Goal: Transaction & Acquisition: Purchase product/service

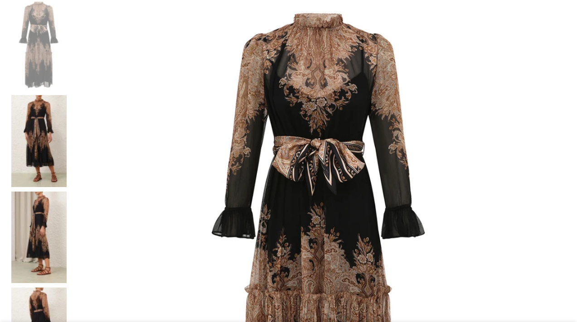
scroll to position [169, 0]
click at [198, 160] on img at bounding box center [318, 246] width 495 height 495
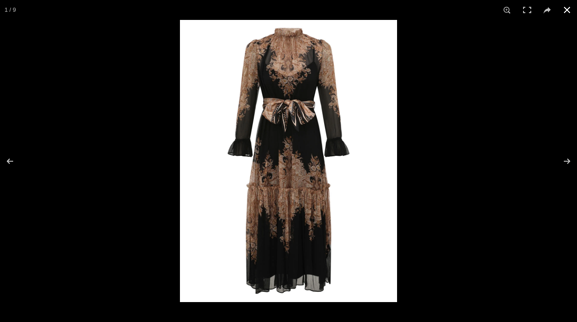
scroll to position [0, 96]
click at [570, 161] on button at bounding box center [562, 161] width 32 height 45
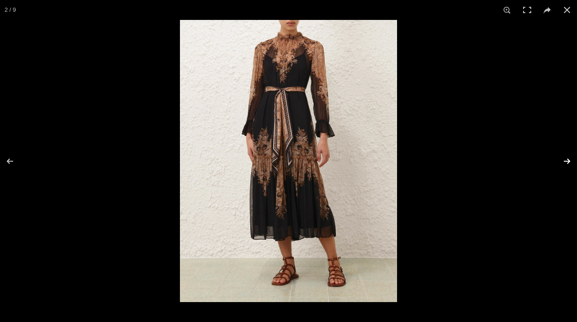
click at [570, 161] on button at bounding box center [562, 161] width 32 height 45
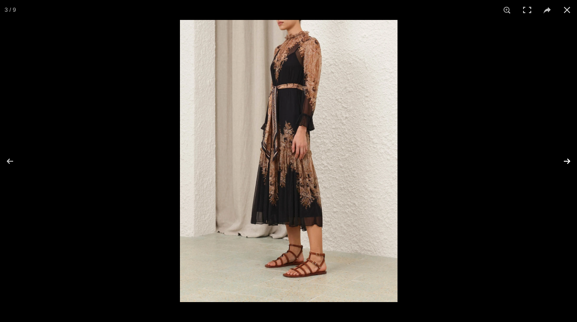
scroll to position [0, 191]
click at [570, 161] on button at bounding box center [562, 161] width 32 height 45
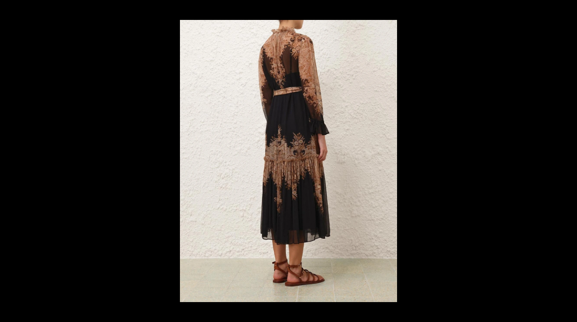
click at [570, 161] on button at bounding box center [562, 161] width 32 height 45
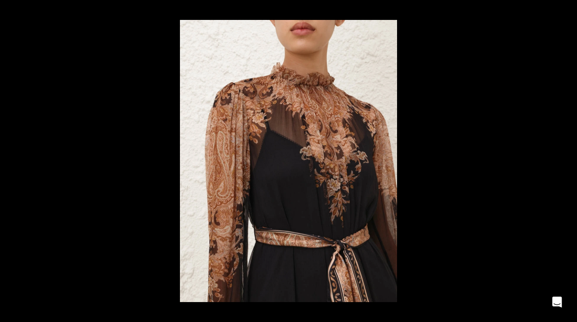
click at [570, 161] on button at bounding box center [562, 161] width 32 height 45
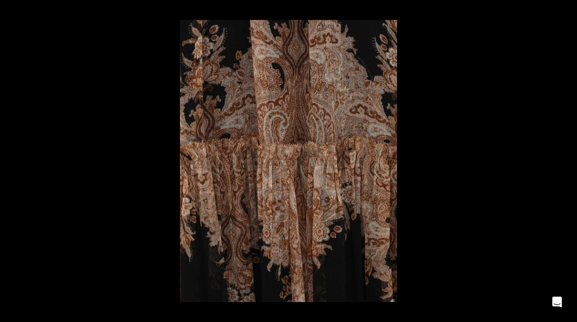
click at [570, 161] on button at bounding box center [562, 161] width 32 height 45
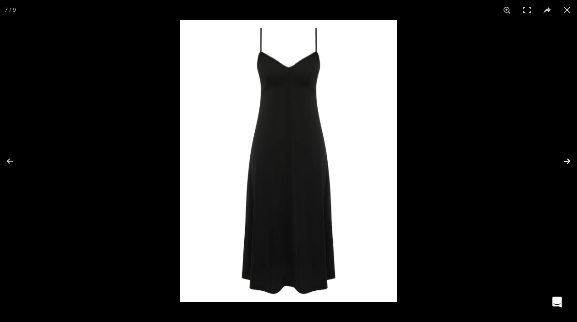
click at [567, 162] on button at bounding box center [562, 161] width 32 height 45
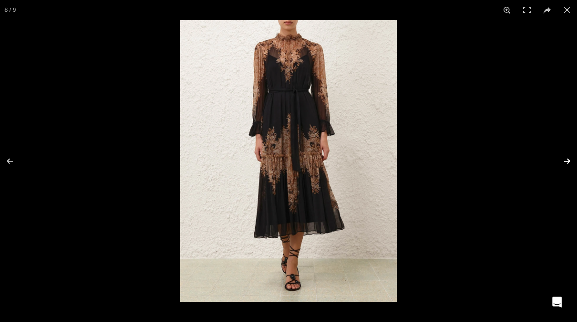
click at [567, 162] on button at bounding box center [562, 161] width 32 height 45
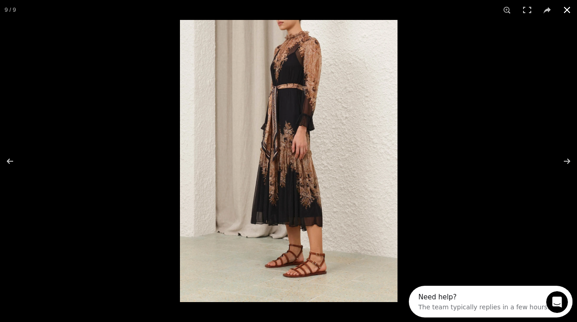
scroll to position [0, 0]
click at [566, 13] on button at bounding box center [567, 10] width 20 height 20
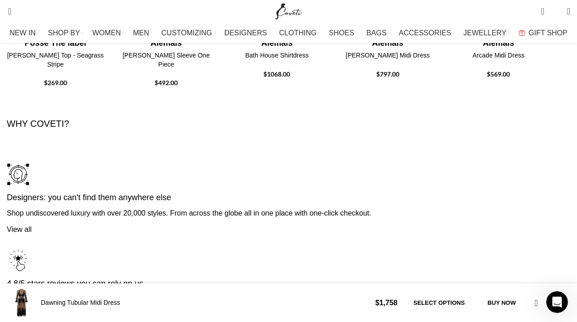
scroll to position [1850, 0]
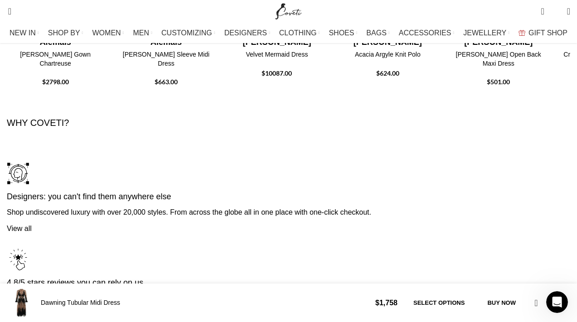
scroll to position [0, 859]
